Goal: Task Accomplishment & Management: Use online tool/utility

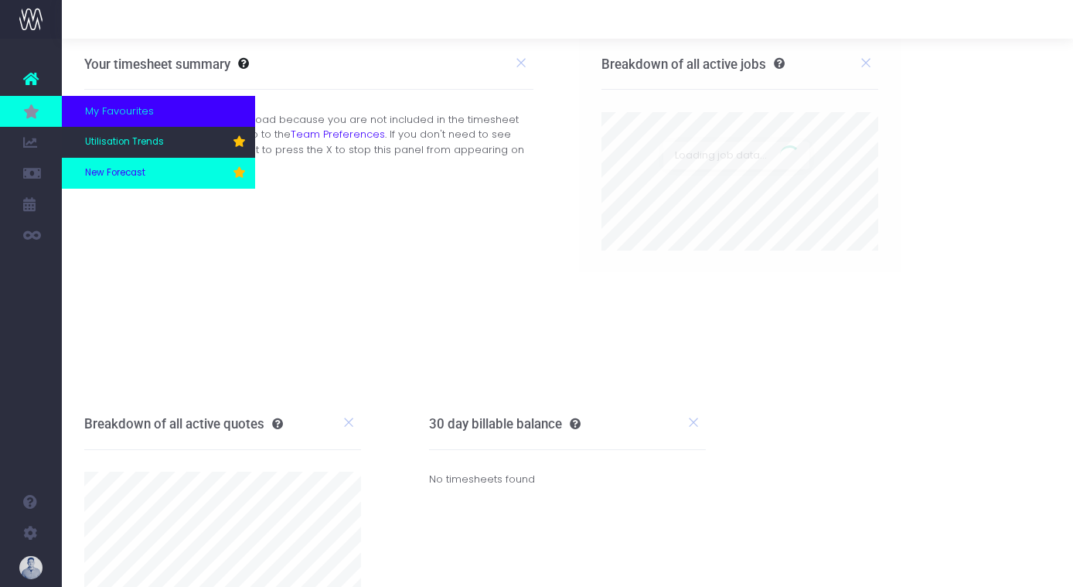
click at [127, 169] on span "New Forecast" at bounding box center [115, 173] width 60 height 14
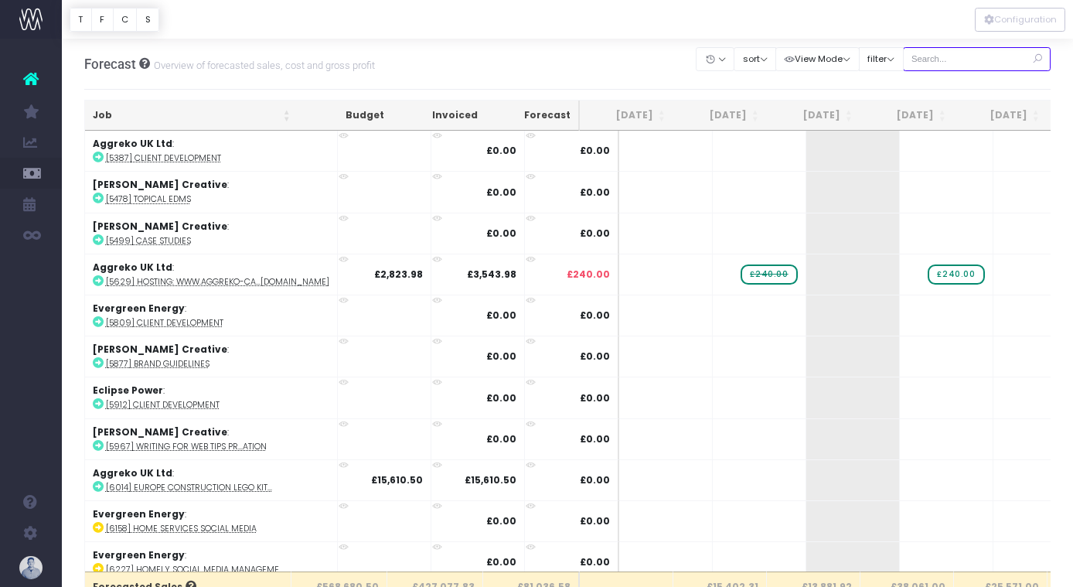
click at [944, 58] on input "text" at bounding box center [977, 59] width 148 height 24
type input "confirmed"
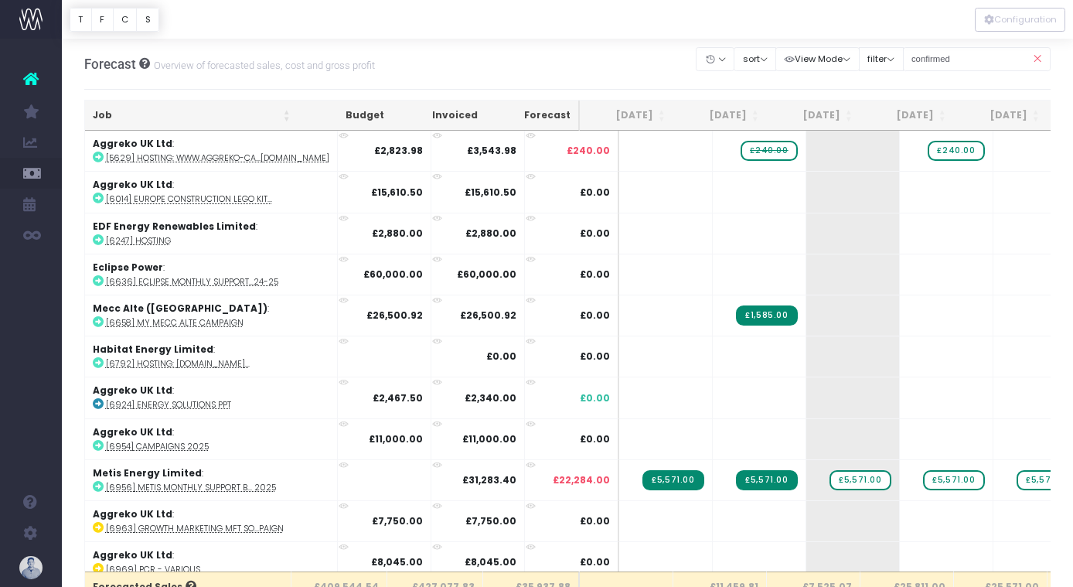
click at [142, 112] on th "Job" at bounding box center [191, 115] width 213 height 30
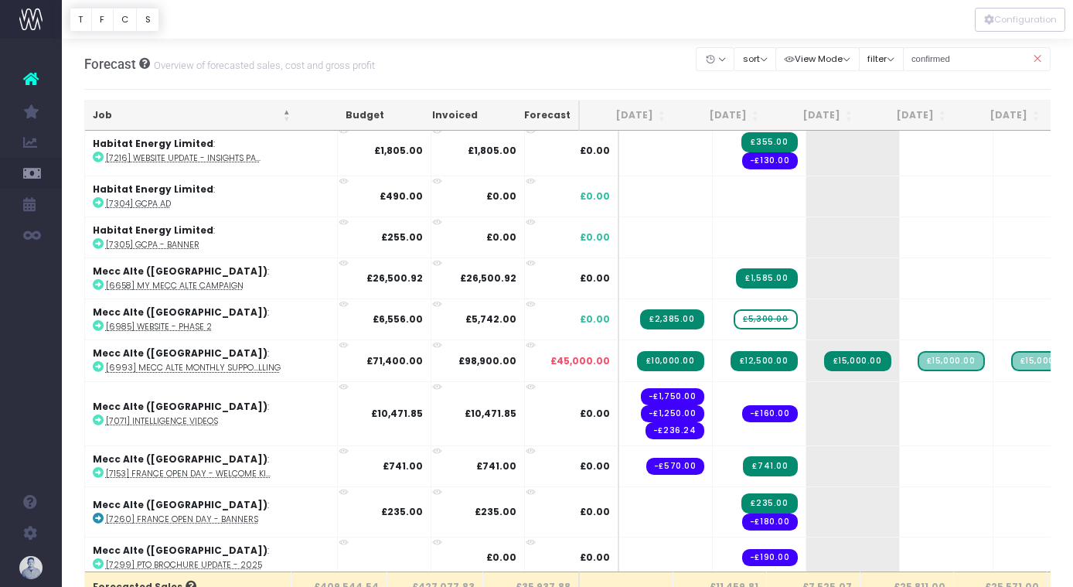
scroll to position [1548, 0]
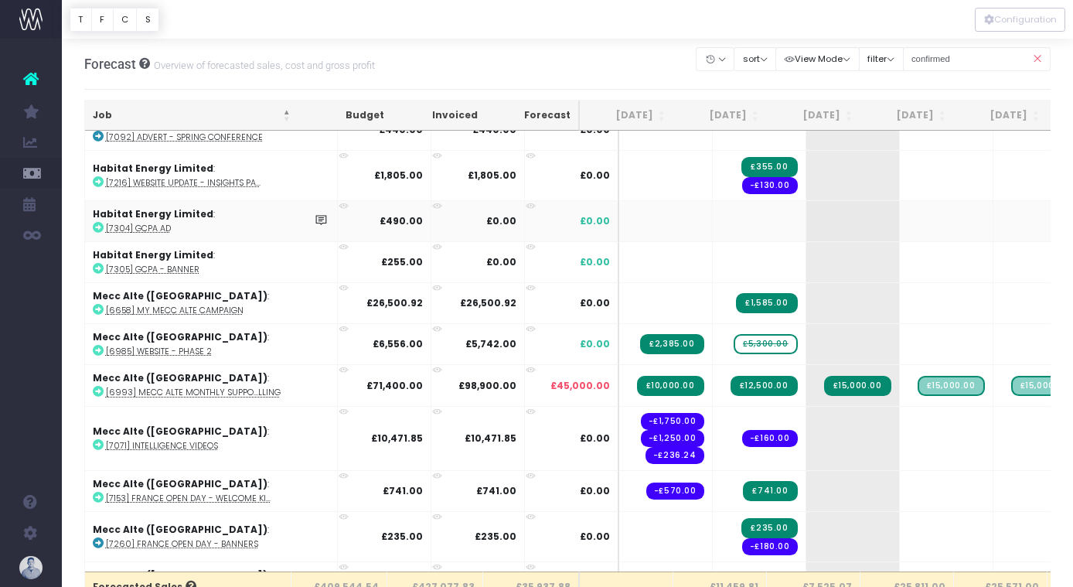
click at [431, 233] on td "£0.00" at bounding box center [478, 220] width 94 height 41
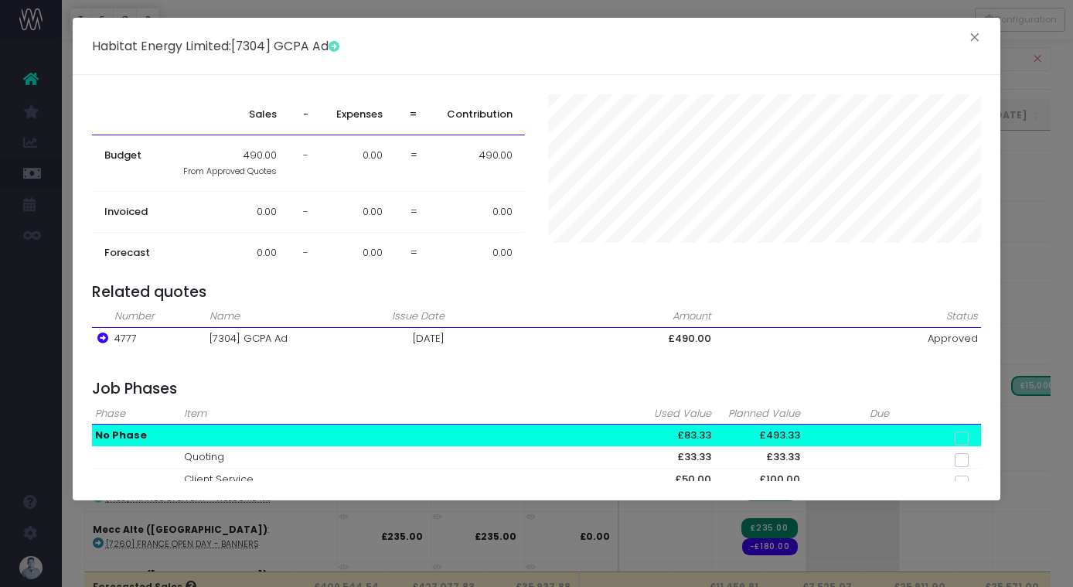
click at [1020, 115] on div "Habitat Energy Limited : [7304] GCPA Ad × Sales - Expenses = Contribution Budge…" at bounding box center [536, 293] width 1073 height 587
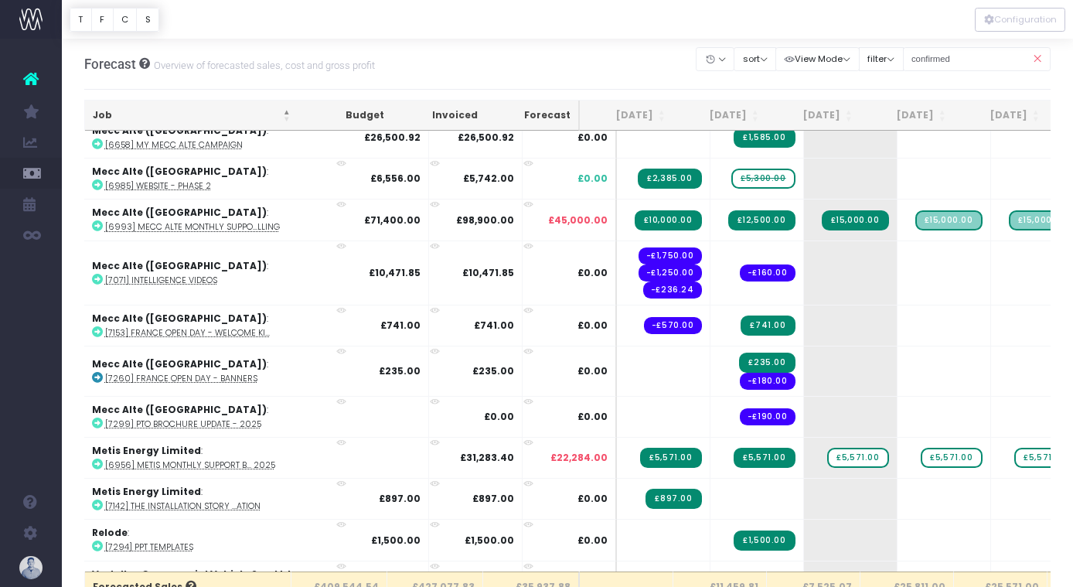
scroll to position [0, 2]
click at [959, 69] on input "confirmed" at bounding box center [977, 59] width 148 height 24
click at [135, 114] on th "Job" at bounding box center [190, 115] width 213 height 30
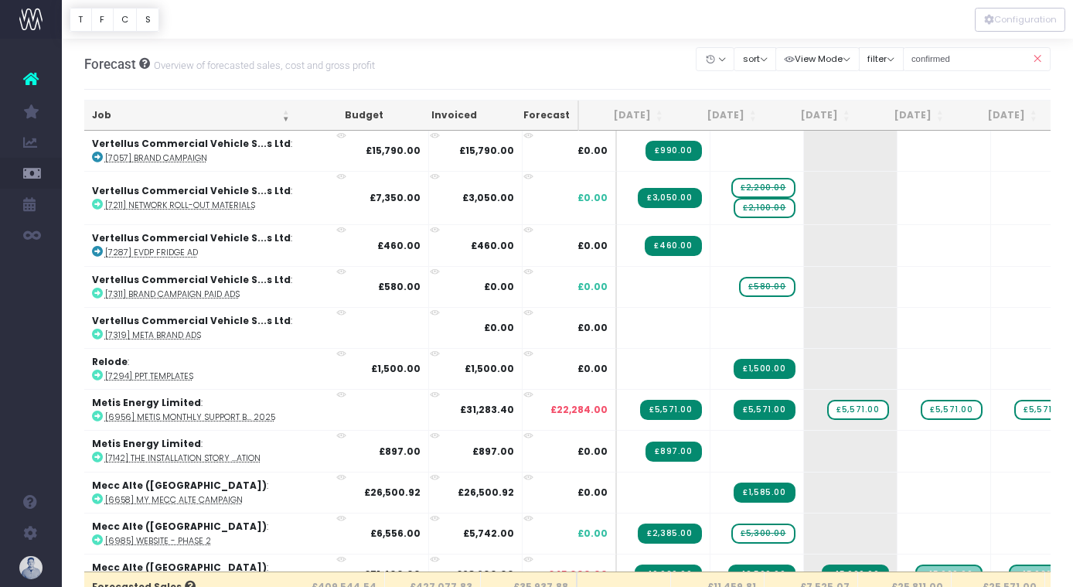
click at [135, 114] on th "Job" at bounding box center [190, 115] width 213 height 30
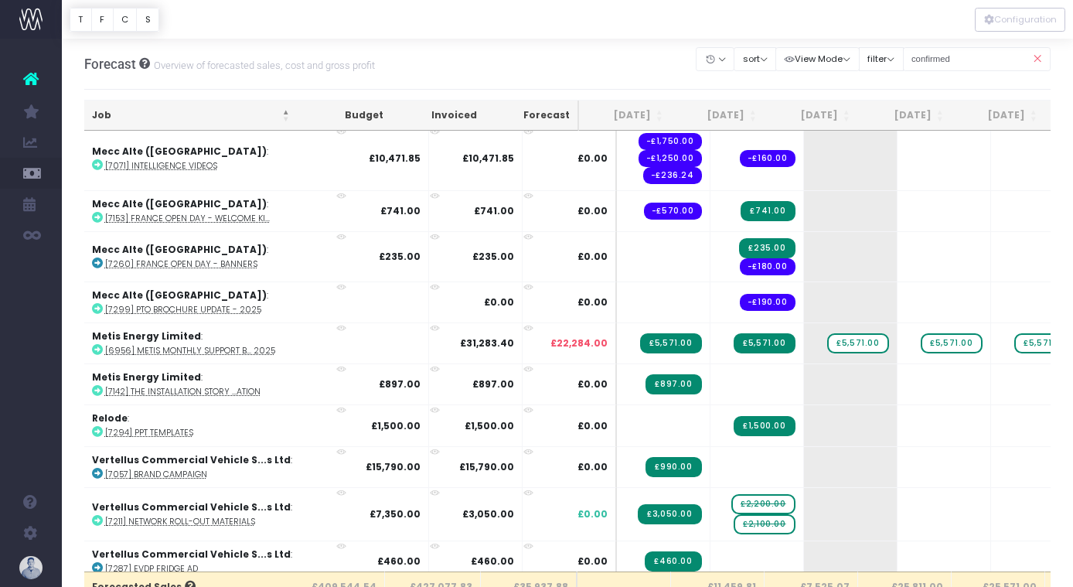
scroll to position [1914, 2]
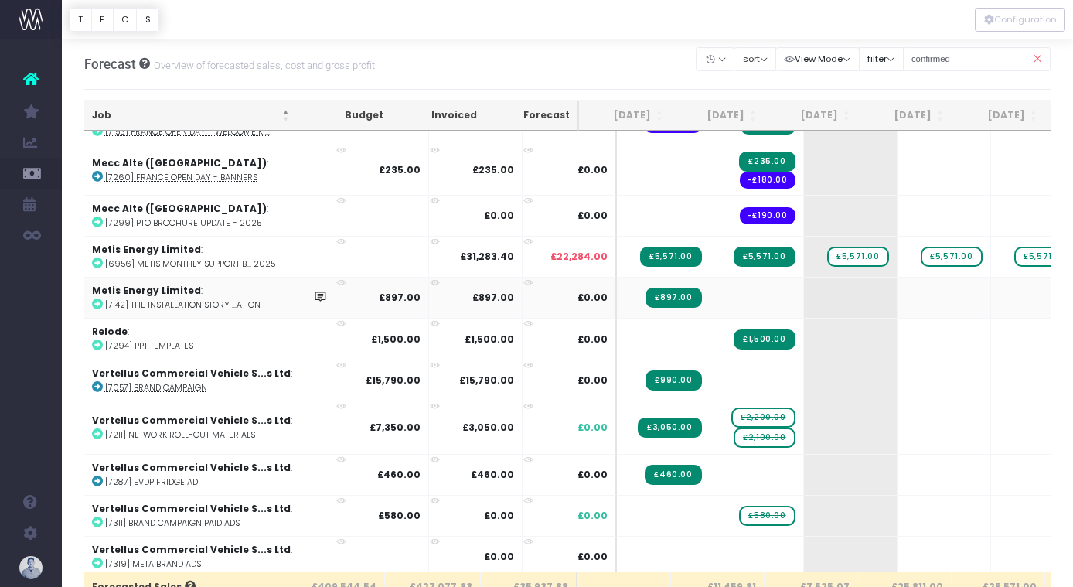
click at [191, 304] on abbr "[7142] The Installation Story ...ation" at bounding box center [182, 305] width 155 height 12
click at [226, 517] on abbr "[7311] Brand Campaign Paid Ads" at bounding box center [172, 523] width 135 height 12
click at [739, 510] on span "£580.00" at bounding box center [767, 516] width 56 height 20
click at [504, 70] on body "Oh my... this is bad. [PERSON_NAME] wasn't able to load this page. Please conta…" at bounding box center [536, 293] width 1073 height 587
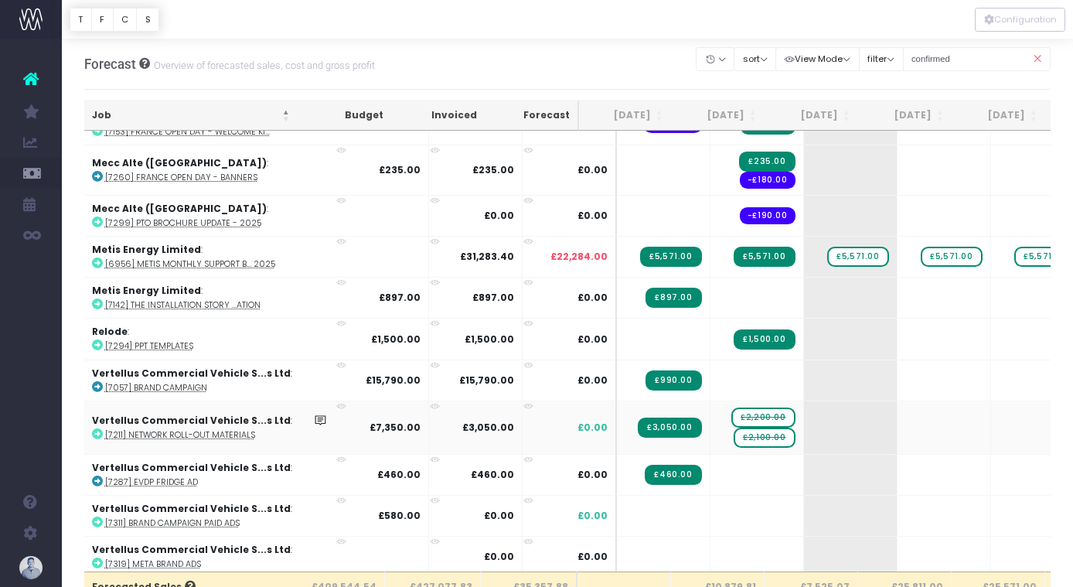
click at [227, 429] on abbr "[7211] Network Roll-out materials" at bounding box center [180, 435] width 150 height 12
click at [216, 431] on abbr "[7211] Network Roll-out materials" at bounding box center [180, 435] width 150 height 12
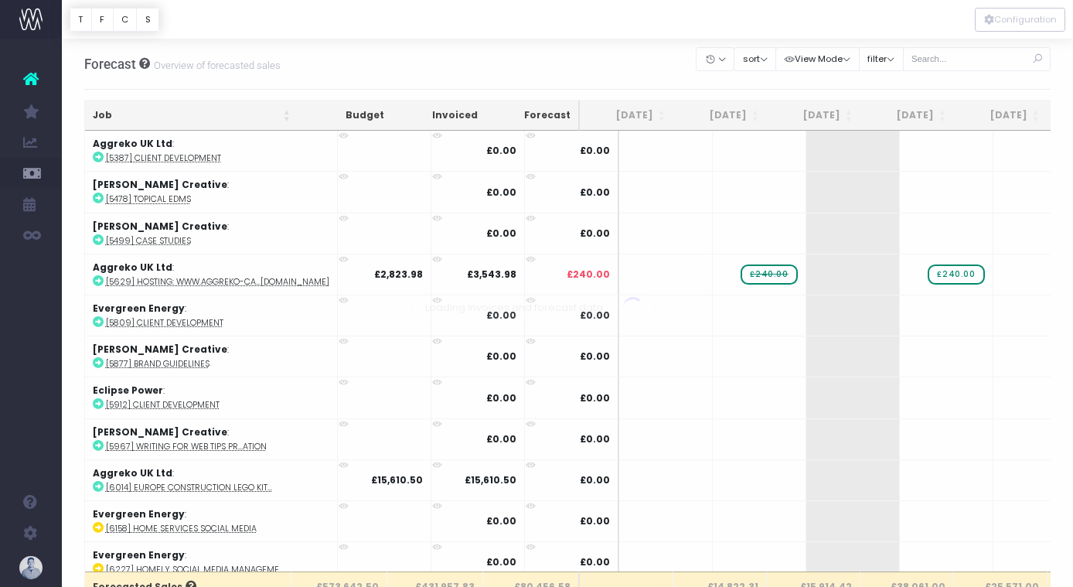
click at [969, 60] on div at bounding box center [536, 293] width 1073 height 587
click at [969, 60] on input "text" at bounding box center [977, 59] width 148 height 24
type input "confirmed"
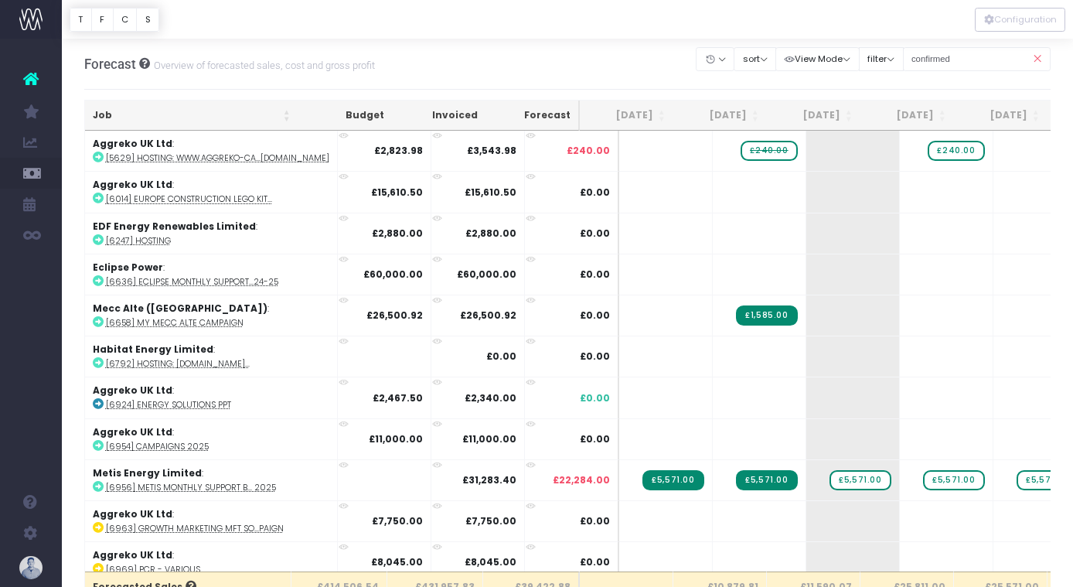
click at [117, 119] on th "Job" at bounding box center [191, 115] width 213 height 30
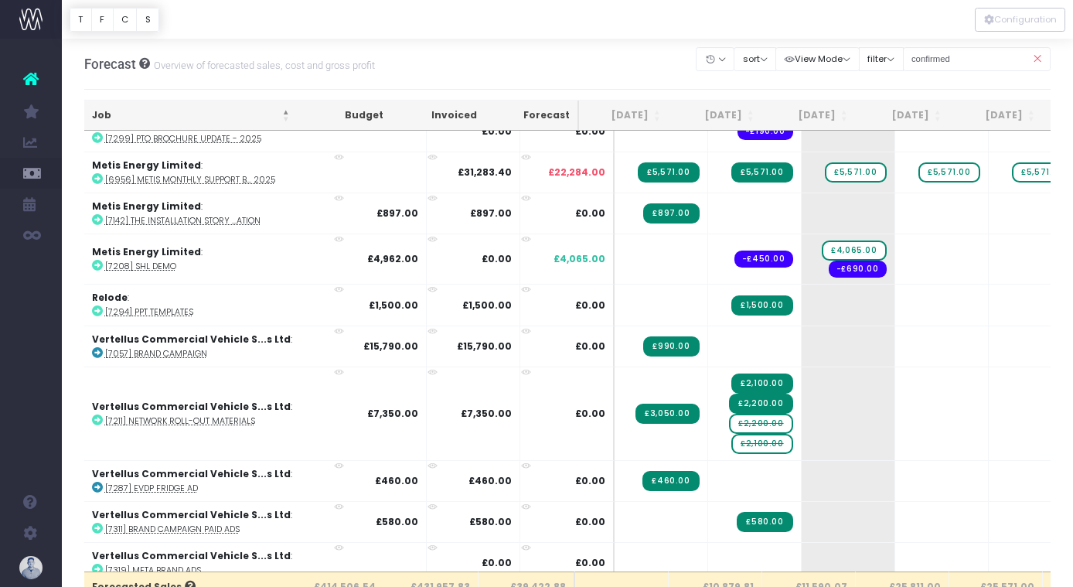
scroll to position [2005, 5]
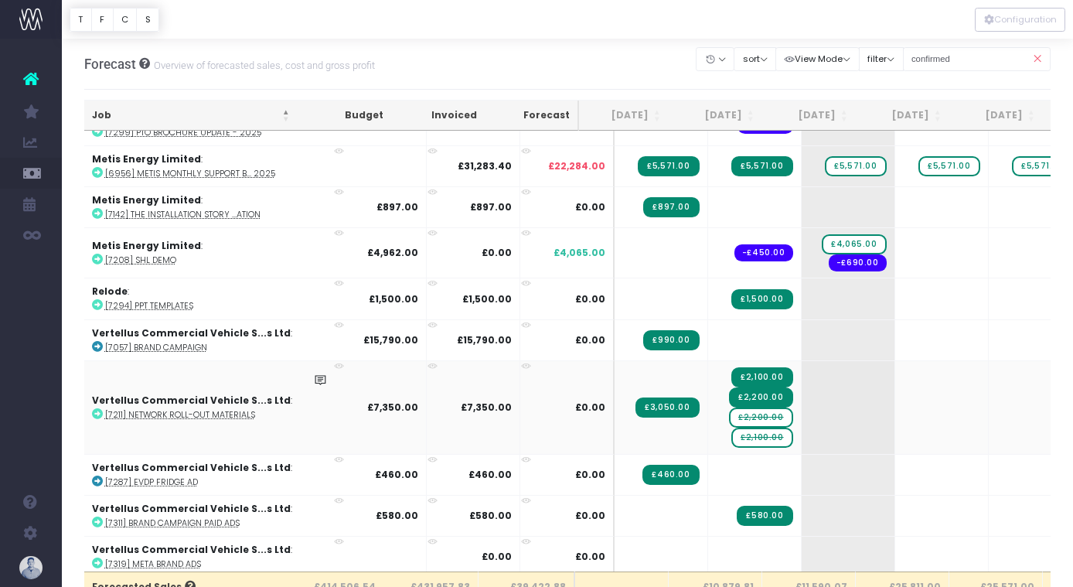
click at [729, 412] on span "£2,200.00" at bounding box center [760, 417] width 63 height 20
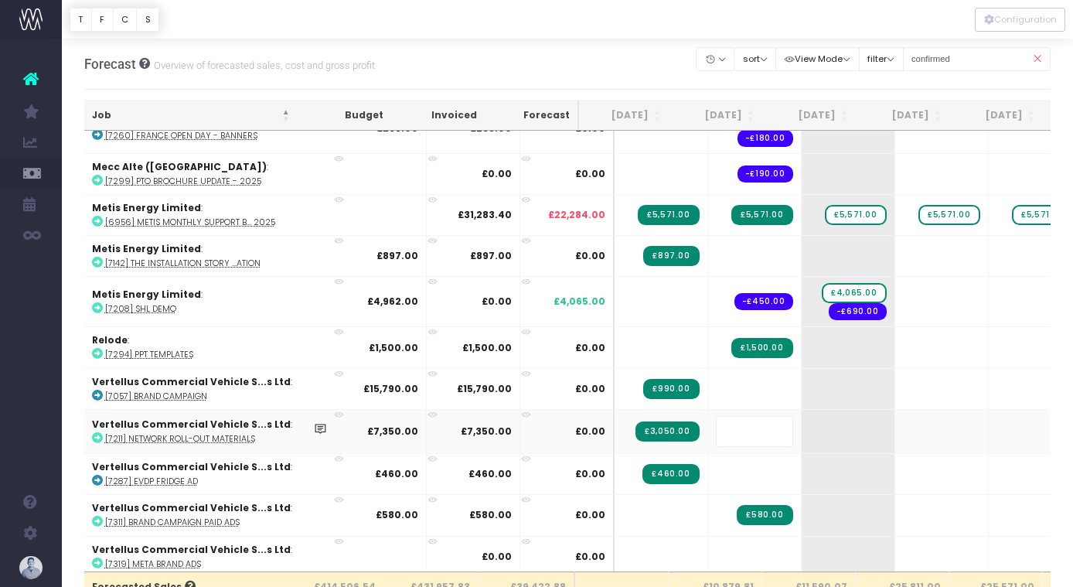
click at [501, 80] on body "Oh my... this is bad. [PERSON_NAME] wasn't able to load this page. Please conta…" at bounding box center [536, 293] width 1073 height 587
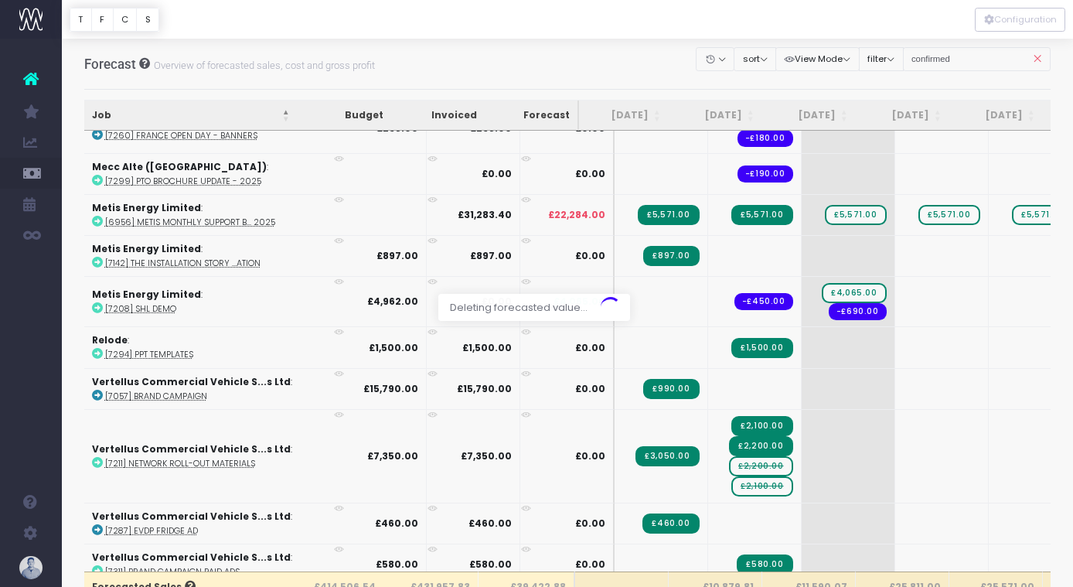
scroll to position [1952, 5]
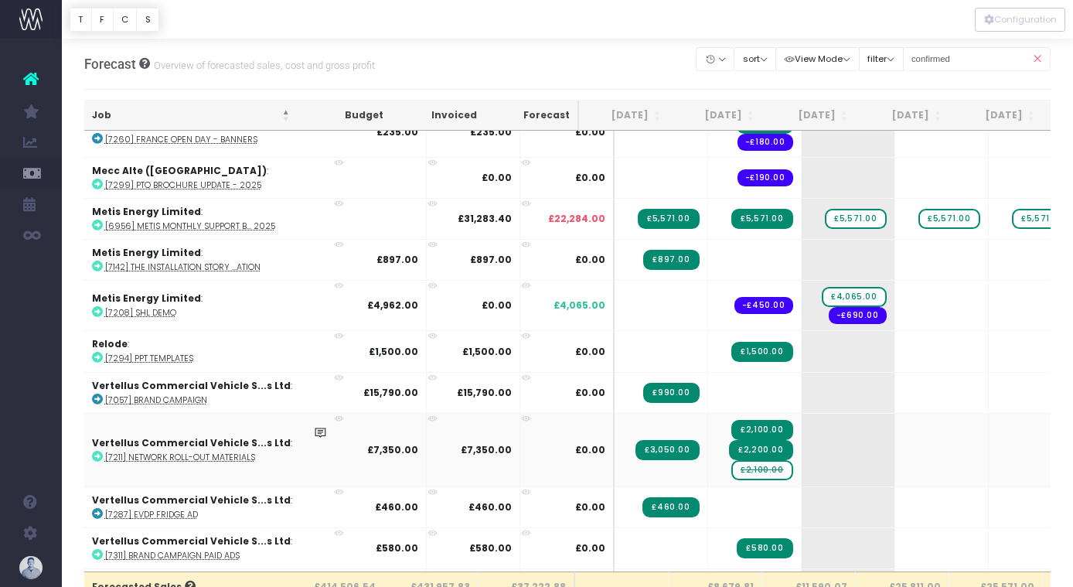
click at [740, 465] on span "£2,100.00" at bounding box center [761, 470] width 61 height 20
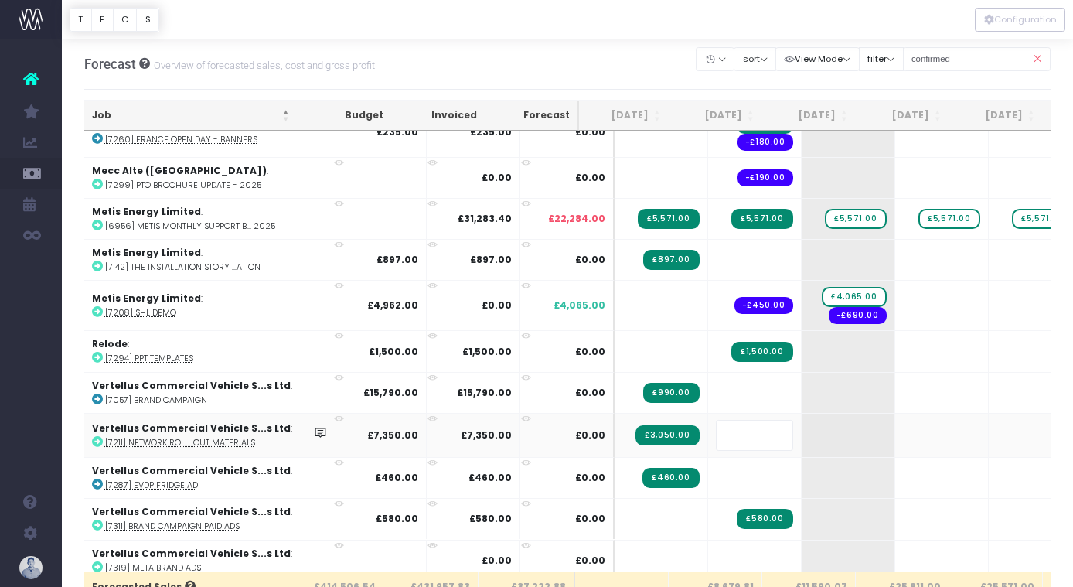
click at [590, 76] on body "Oh my... this is bad. [PERSON_NAME] wasn't able to load this page. Please conta…" at bounding box center [536, 293] width 1073 height 587
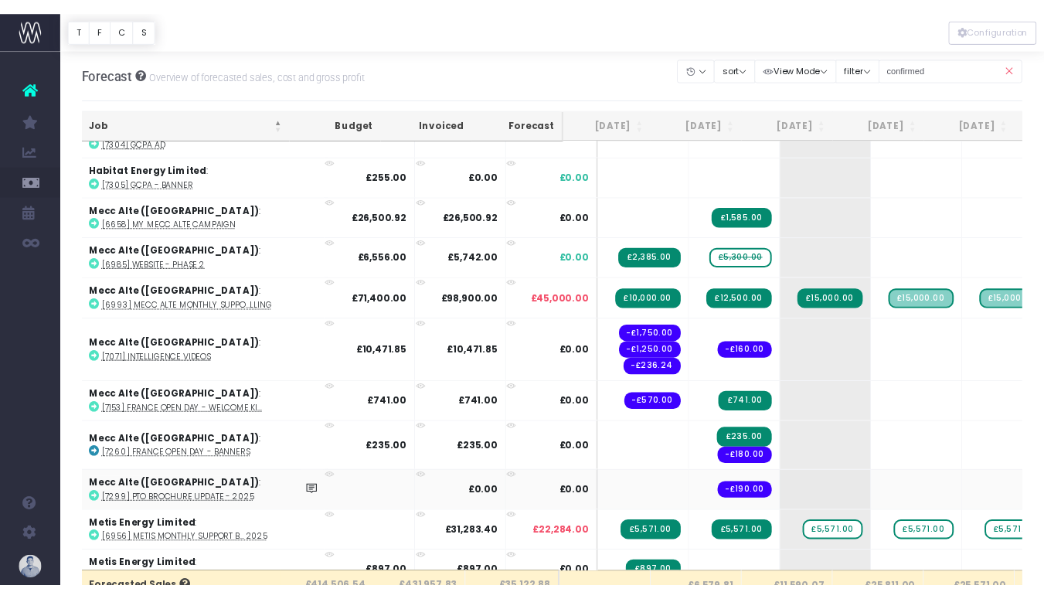
scroll to position [1624, 5]
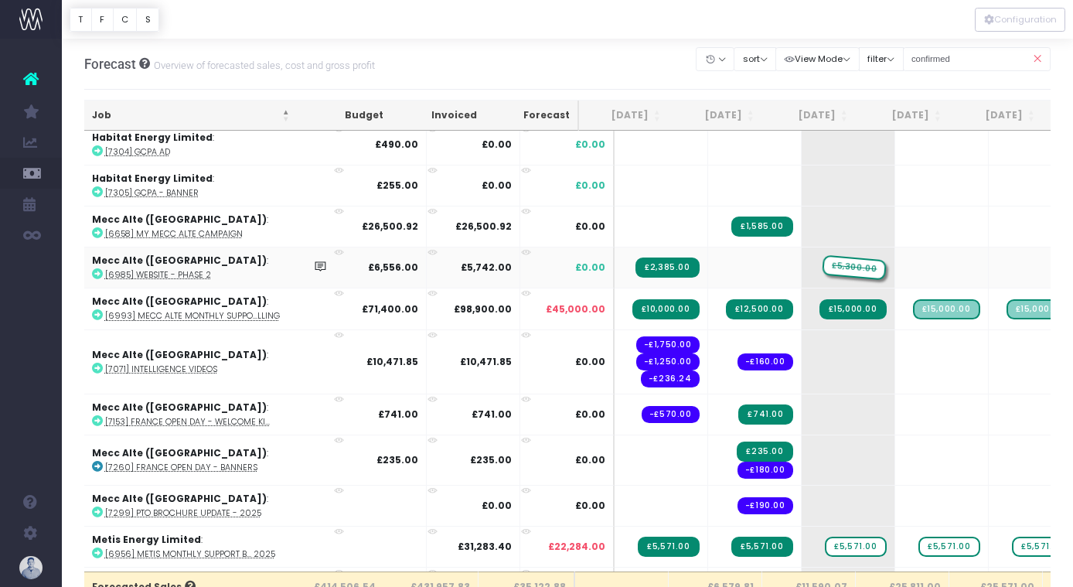
drag, startPoint x: 718, startPoint y: 264, endPoint x: 782, endPoint y: 264, distance: 63.4
click at [526, 59] on div "Forecast Overview of forecasted sales, cost and gross profit Clear Filters Hide…" at bounding box center [567, 64] width 967 height 51
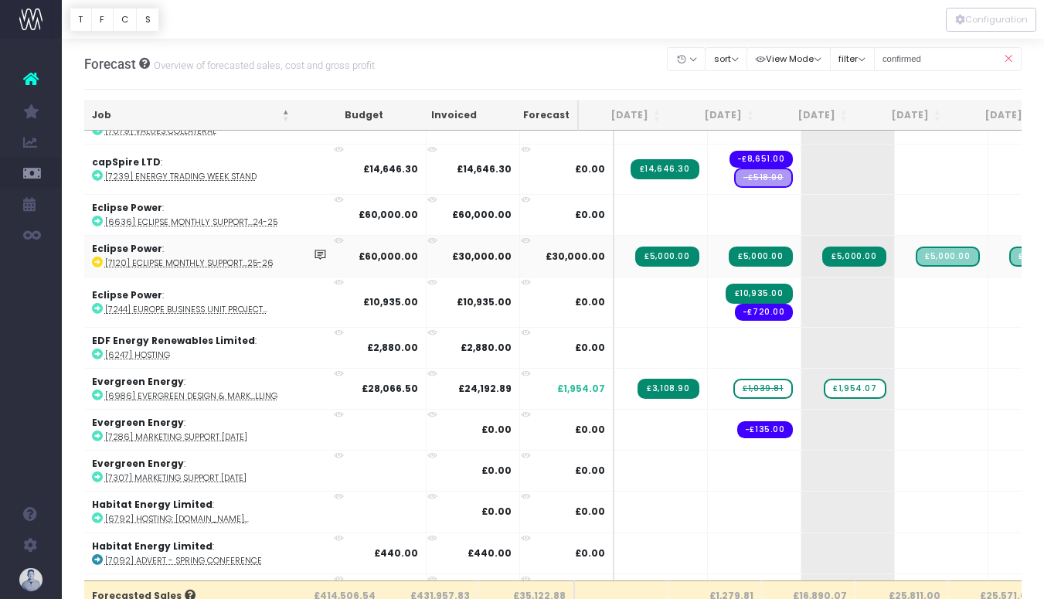
scroll to position [1122, 5]
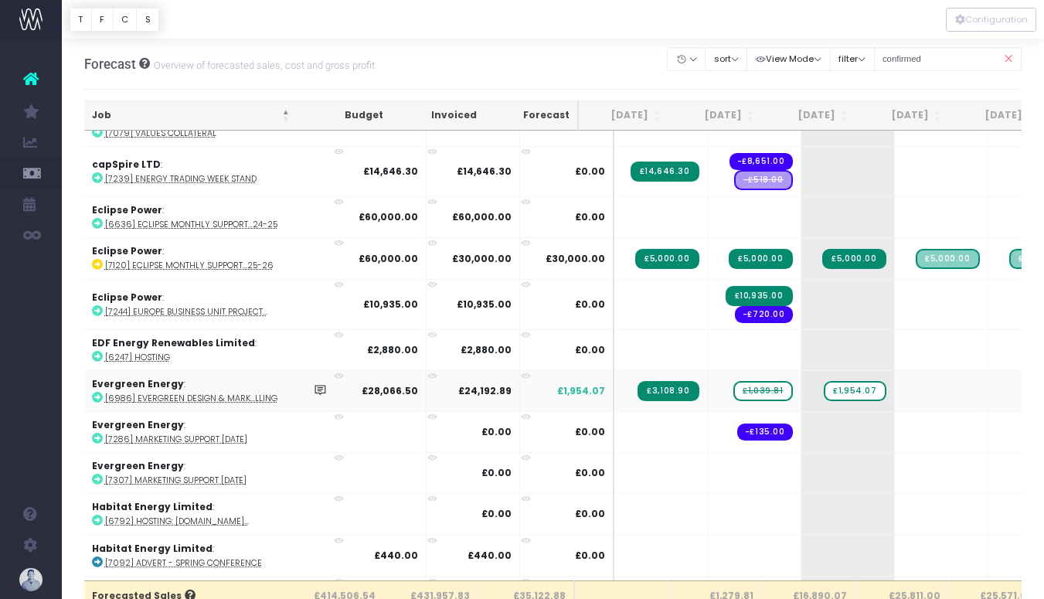
click at [250, 393] on abbr "[6986] Evergreen Design & Mark...lling" at bounding box center [191, 399] width 172 height 12
